Goal: Find specific page/section

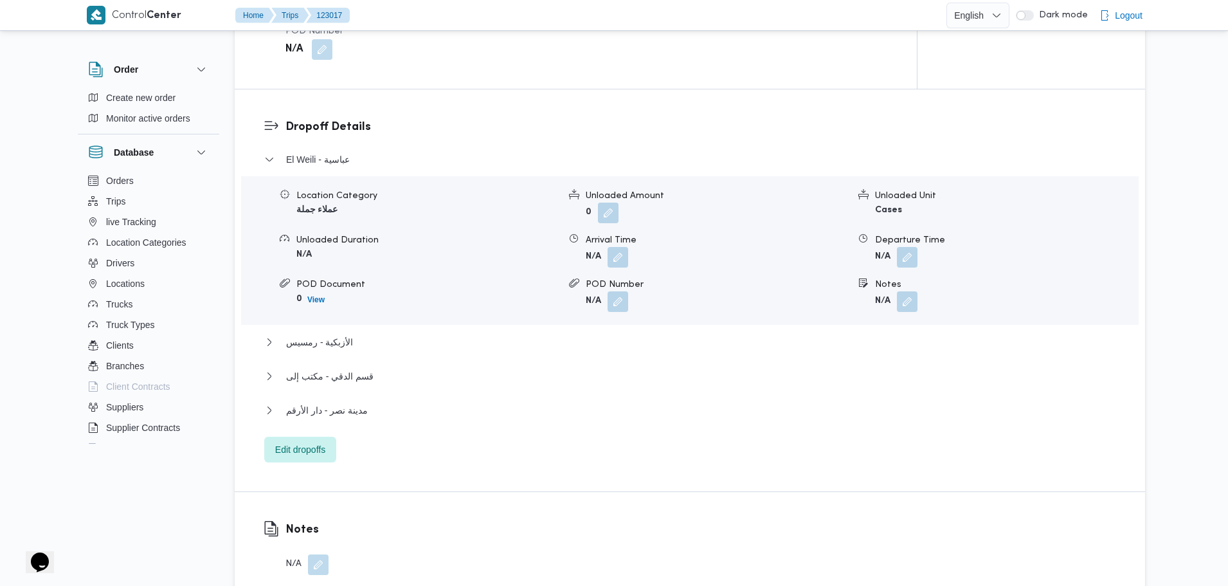
scroll to position [923, 0]
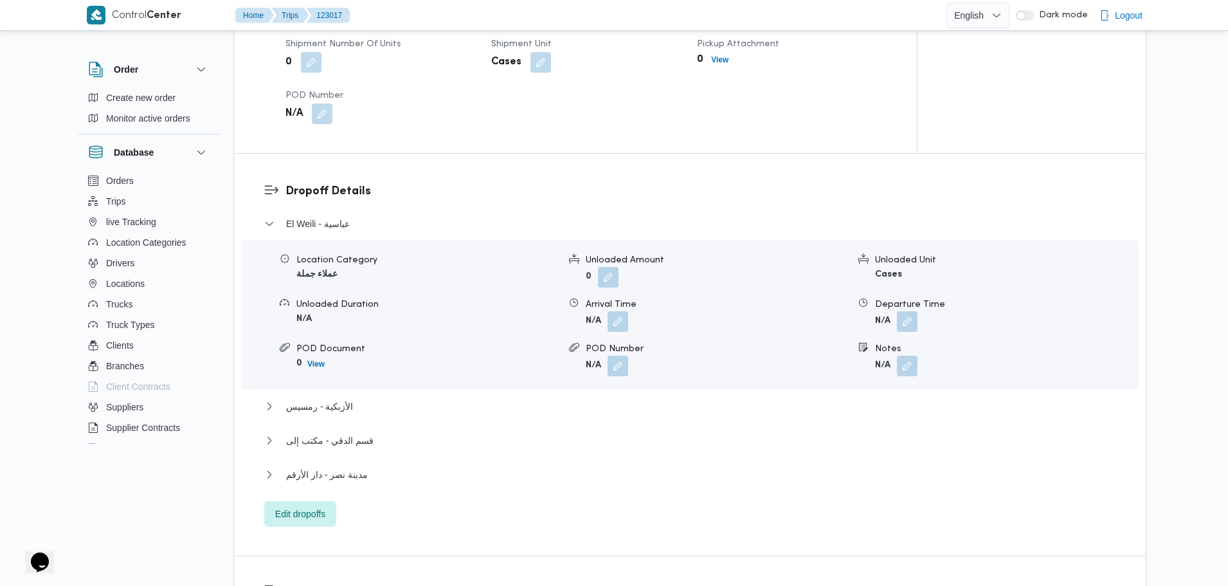
click at [379, 487] on div "El Weili - عباسية Location Category عملاء جملة Unloaded Amount 0 Unloaded Unit …" at bounding box center [690, 371] width 852 height 310
click at [372, 482] on button "مدينة نصر - دار الأرقم" at bounding box center [690, 474] width 852 height 15
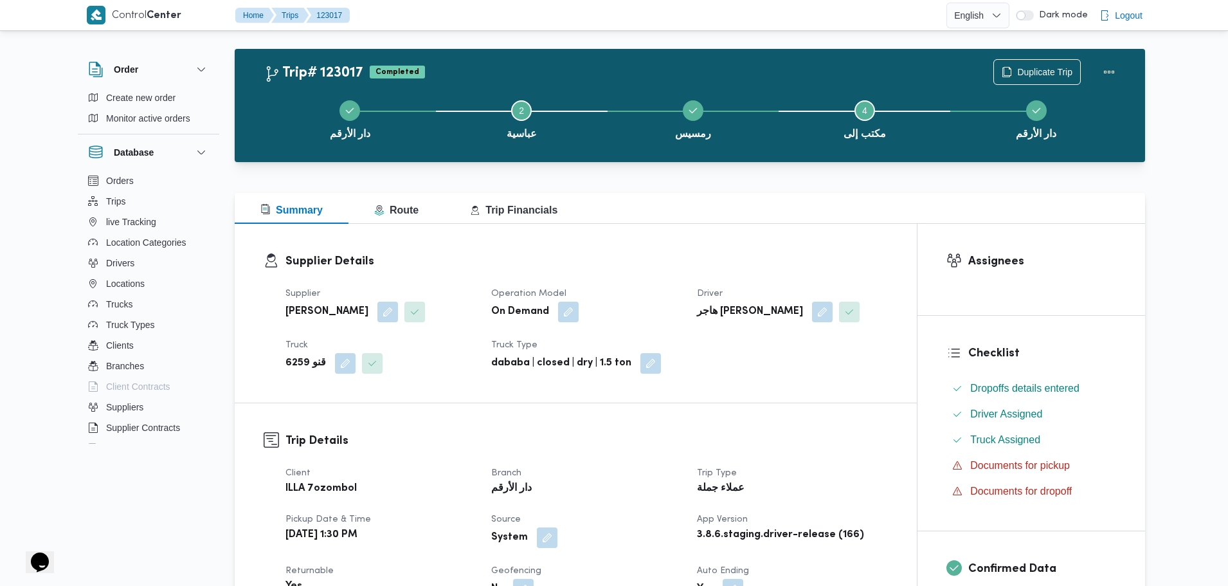
scroll to position [1, 0]
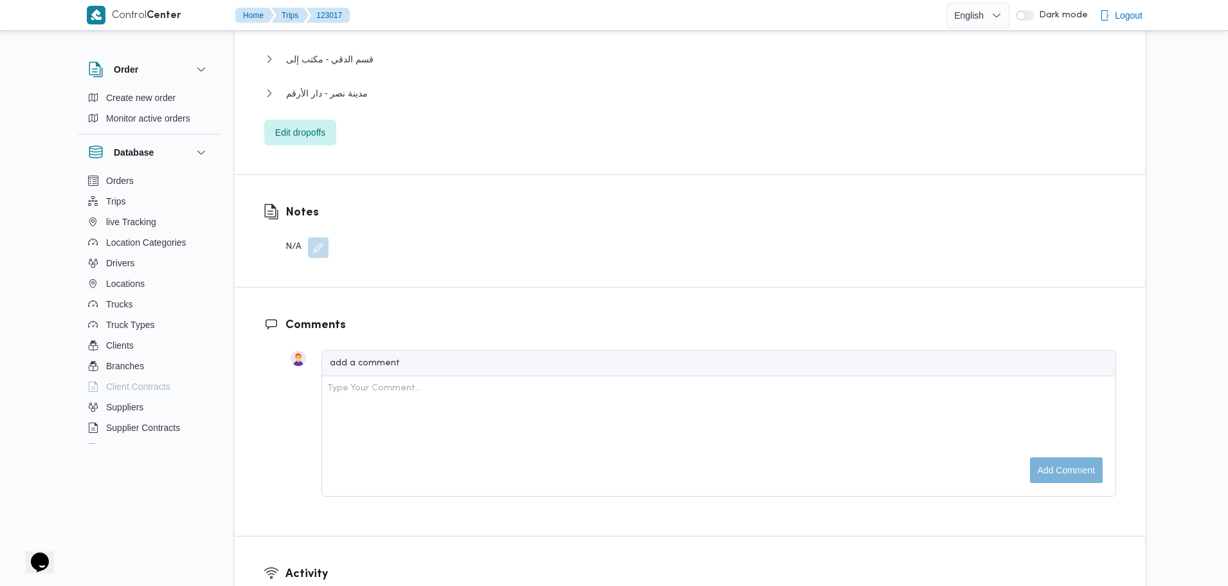
scroll to position [1301, 0]
